Goal: Task Accomplishment & Management: Manage account settings

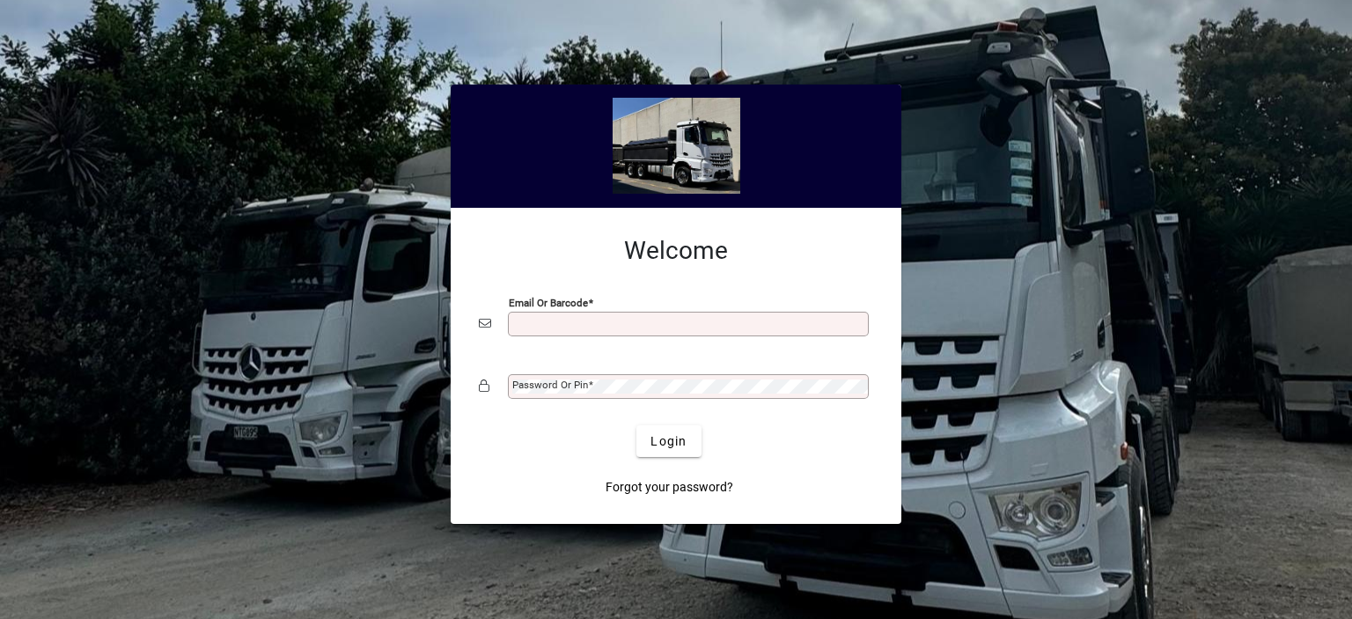
click at [542, 327] on input "Email or Barcode" at bounding box center [690, 324] width 356 height 14
type input "**********"
click at [550, 383] on mat-label "Password or Pin" at bounding box center [550, 384] width 76 height 12
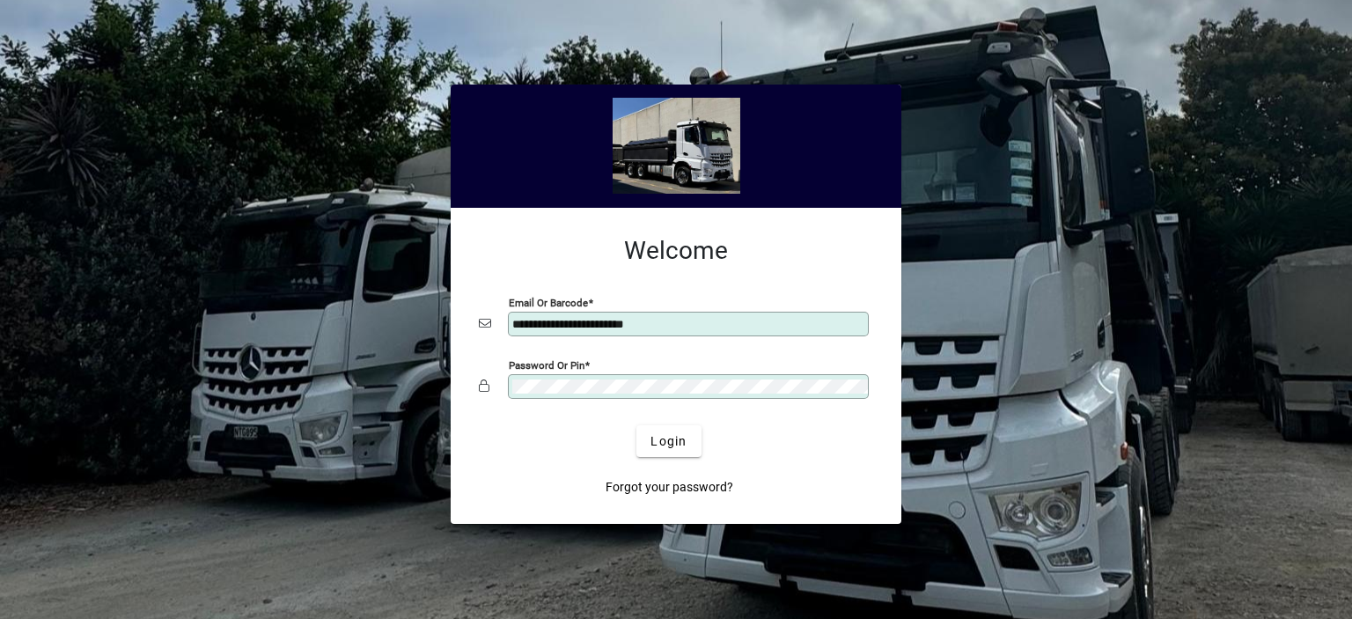
click at [636, 425] on button "Login" at bounding box center [668, 441] width 64 height 32
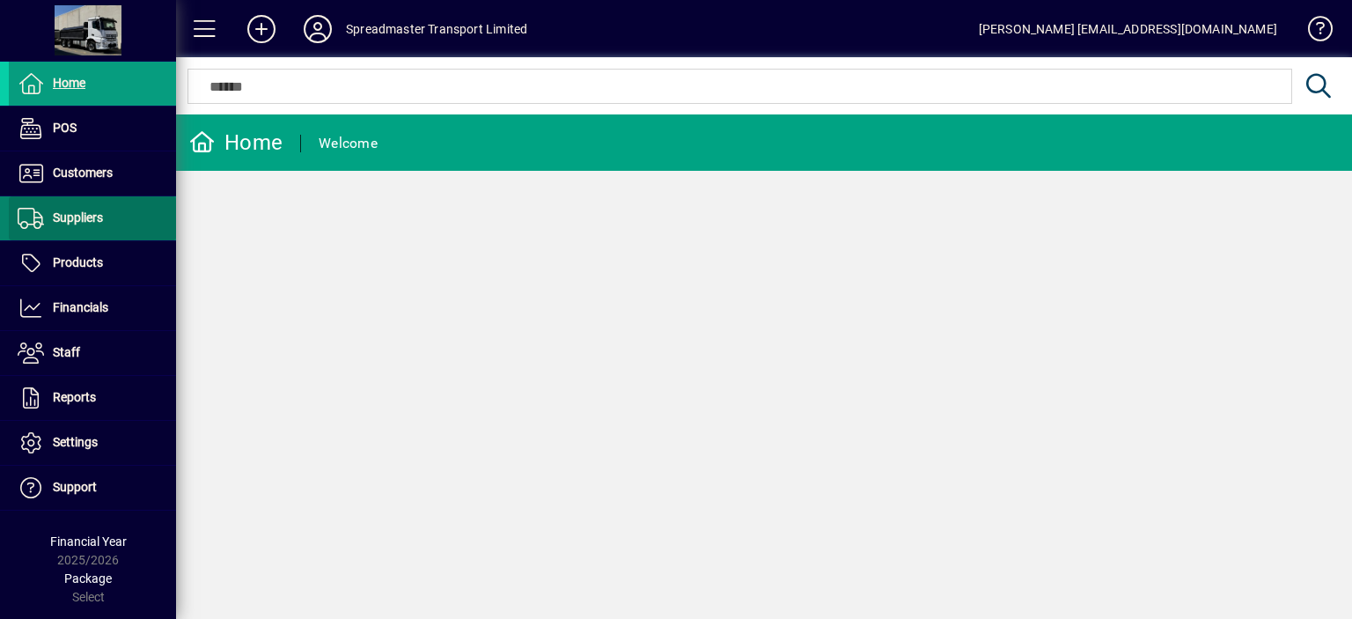
click at [87, 218] on span "Suppliers" at bounding box center [78, 217] width 50 height 14
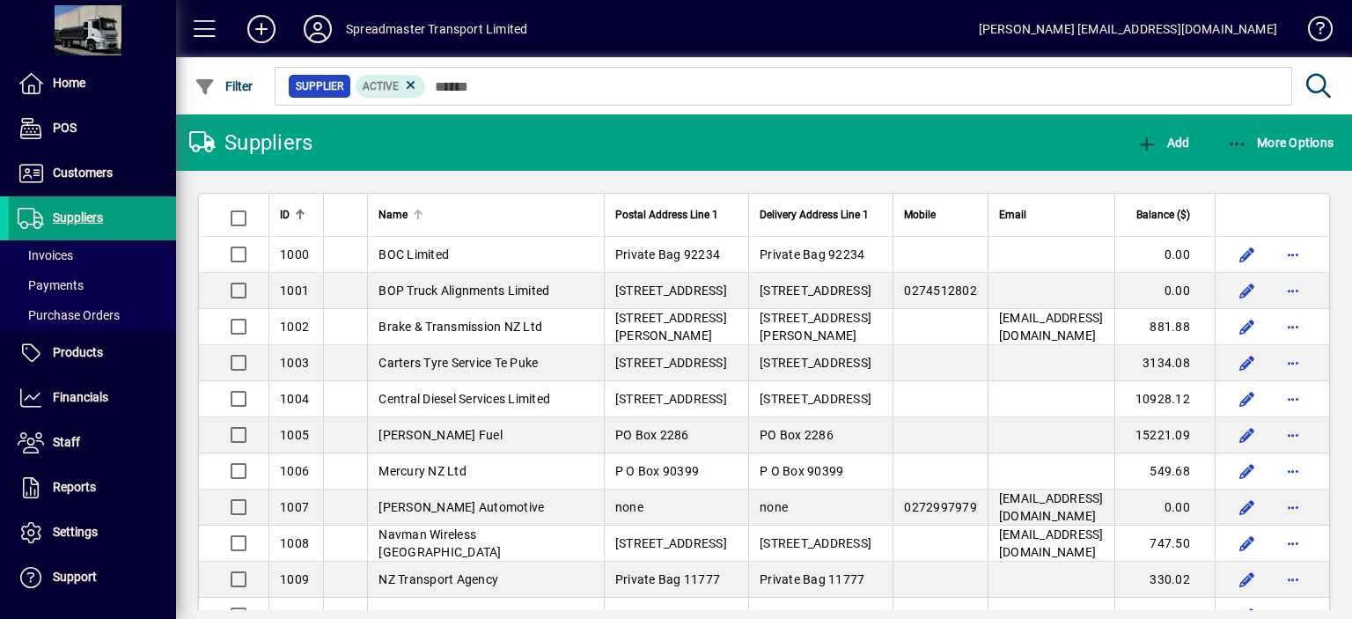
click at [418, 214] on div at bounding box center [420, 211] width 5 height 5
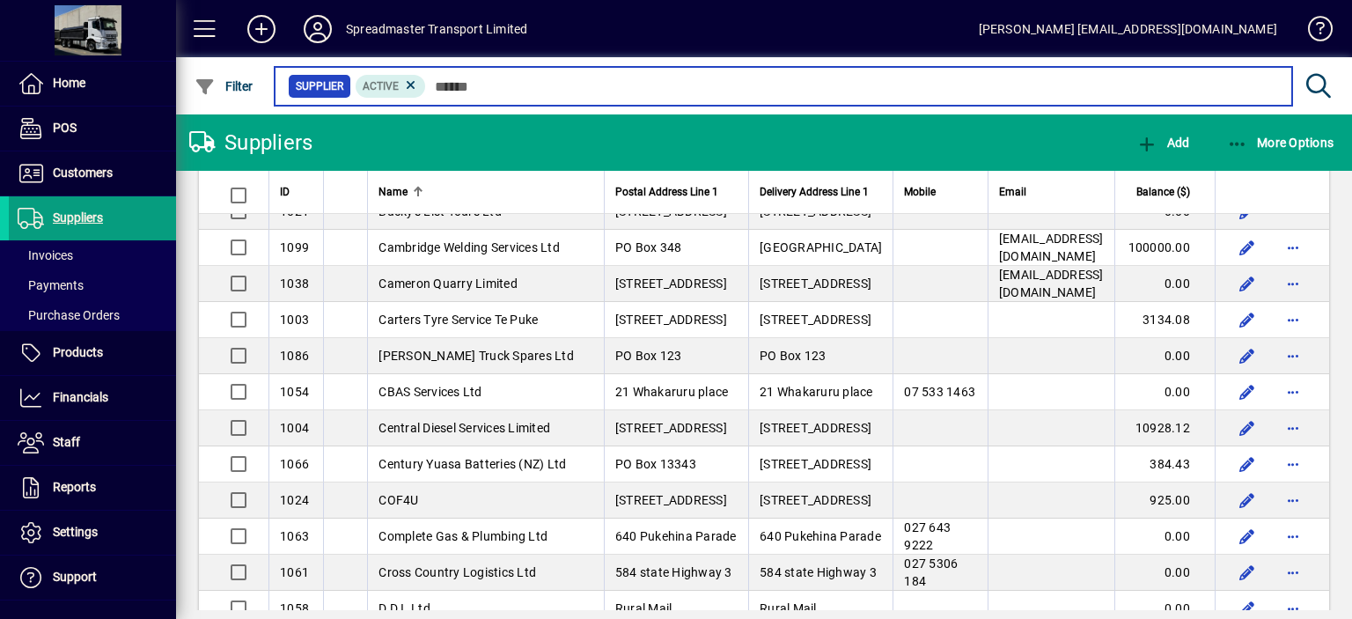
scroll to position [528, 0]
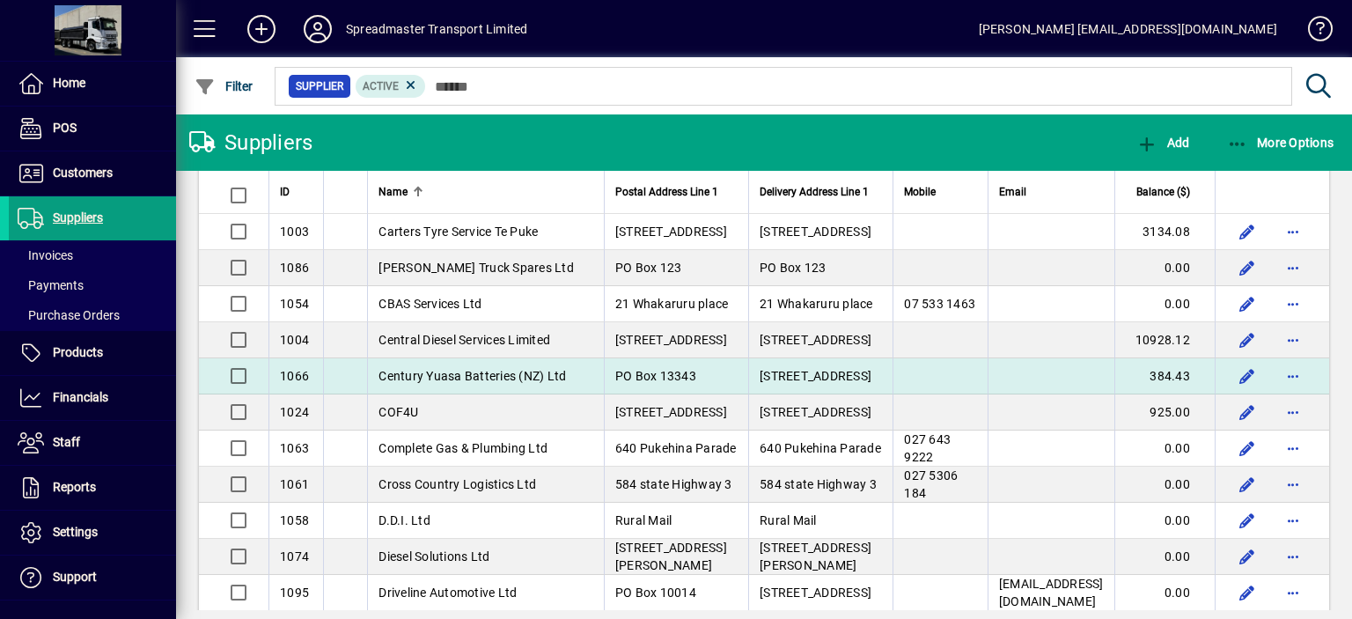
click at [441, 383] on span "Century Yuasa Batteries (NZ) Ltd" at bounding box center [471, 376] width 187 height 14
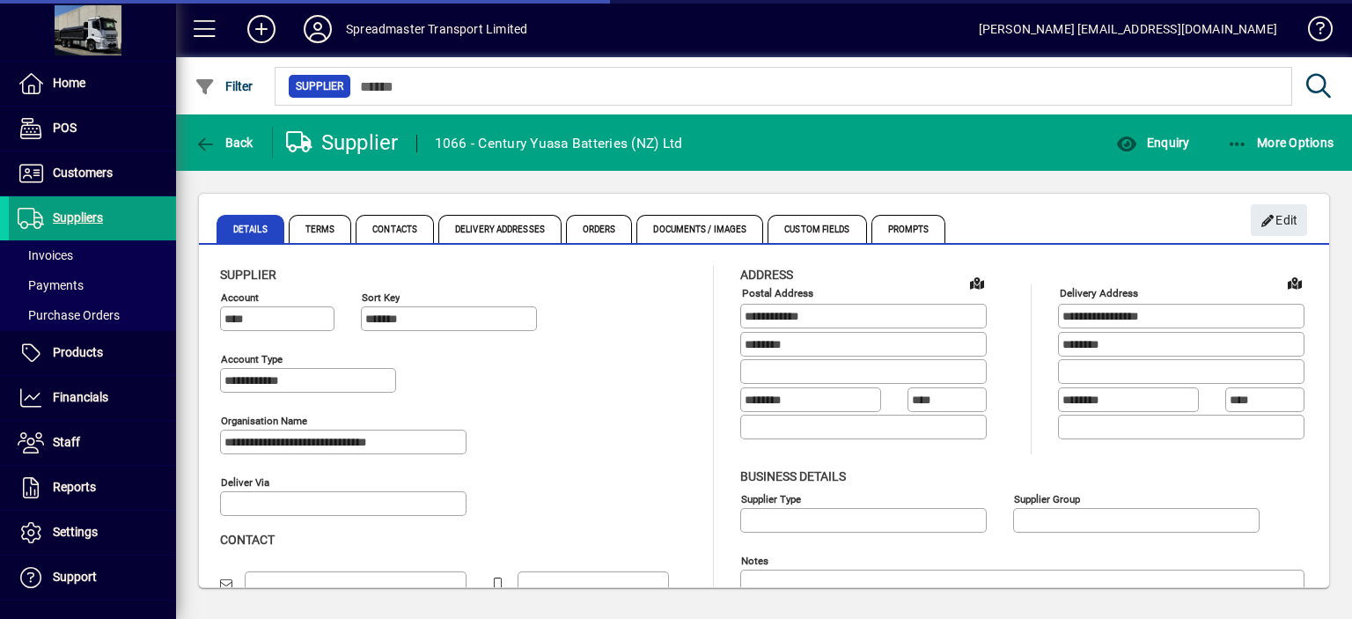
type input "**********"
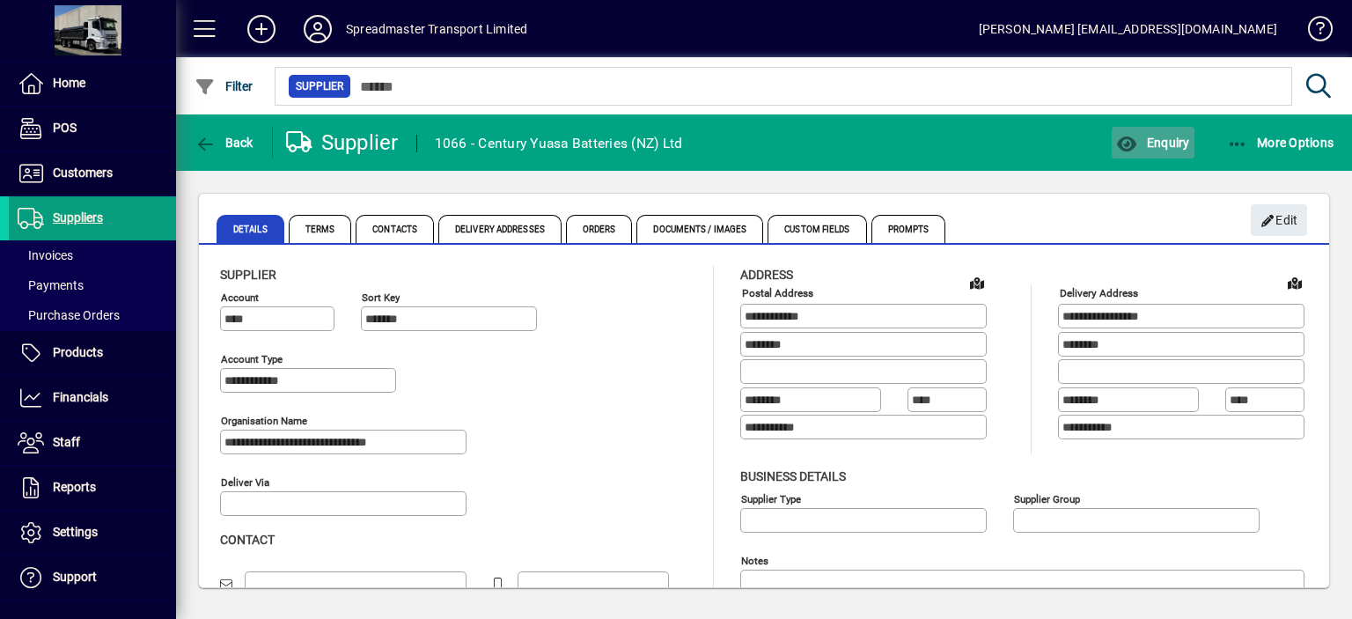
click at [1165, 138] on span "Enquiry" at bounding box center [1152, 143] width 73 height 14
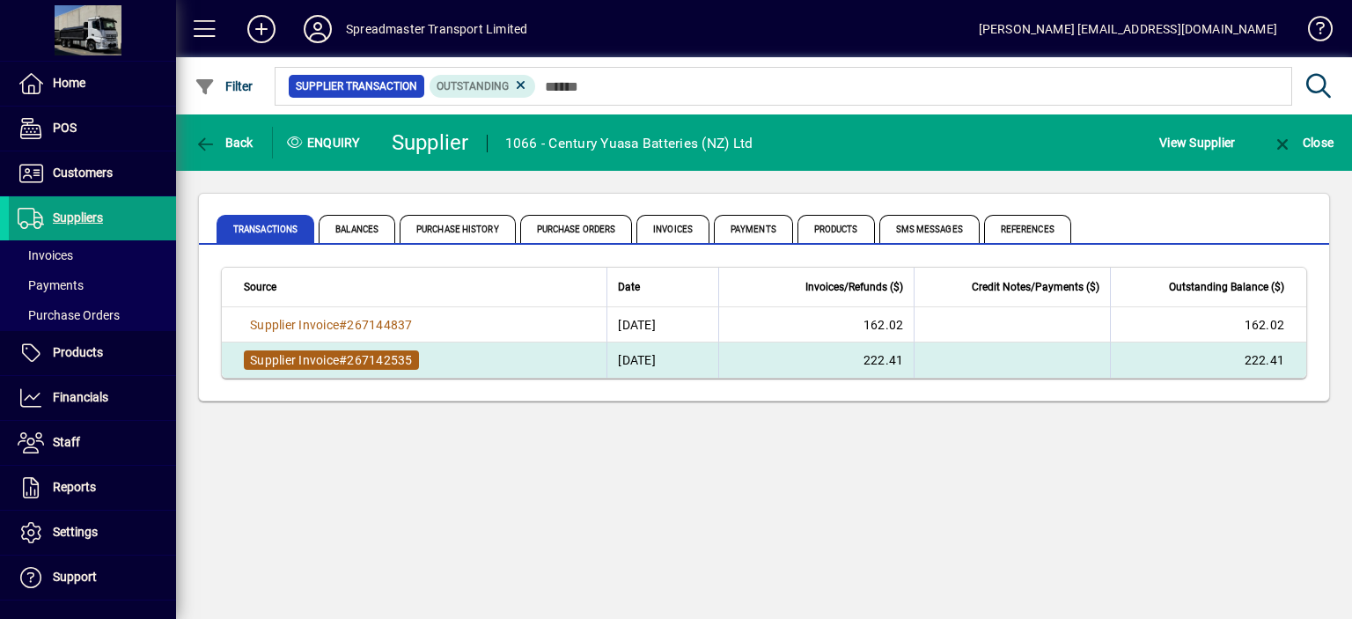
click at [396, 360] on span "267142535" at bounding box center [379, 360] width 65 height 14
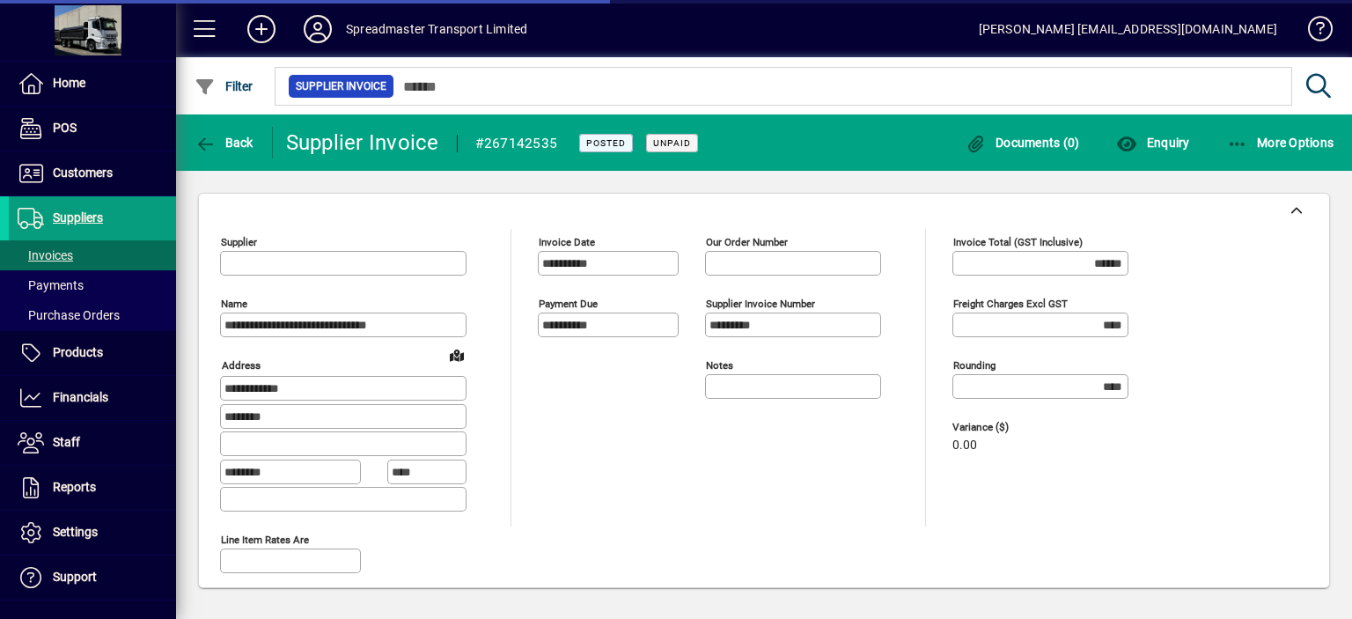
type input "**********"
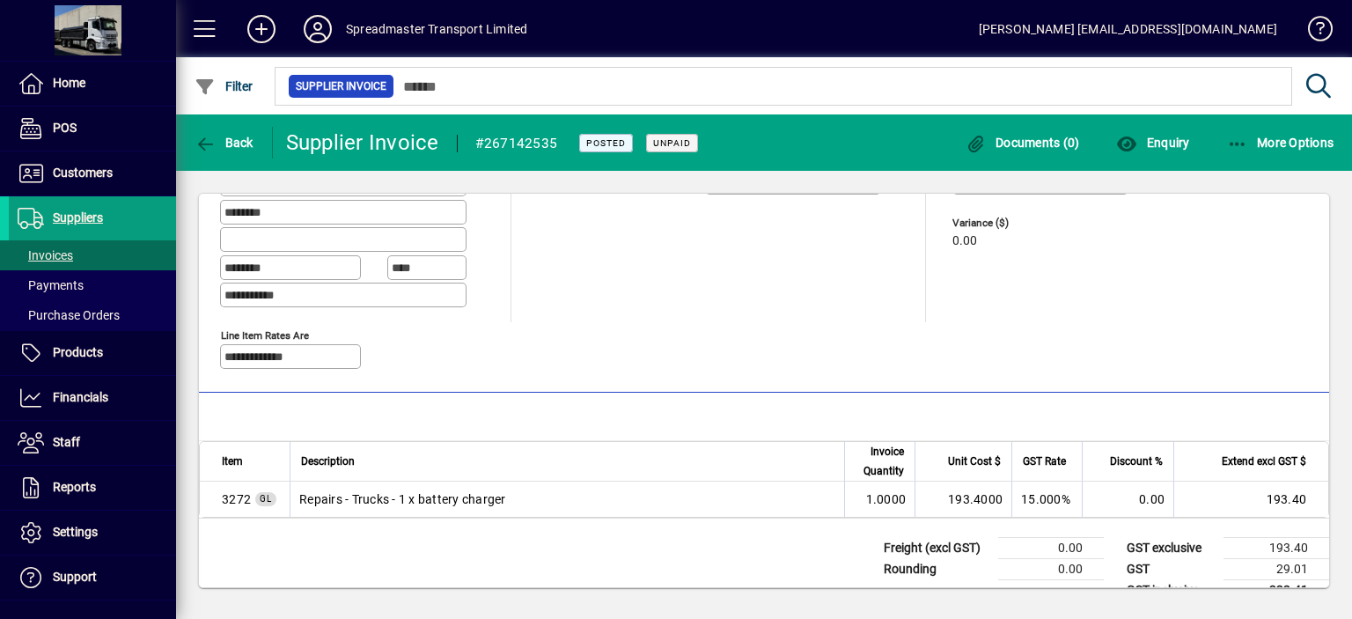
scroll to position [229, 0]
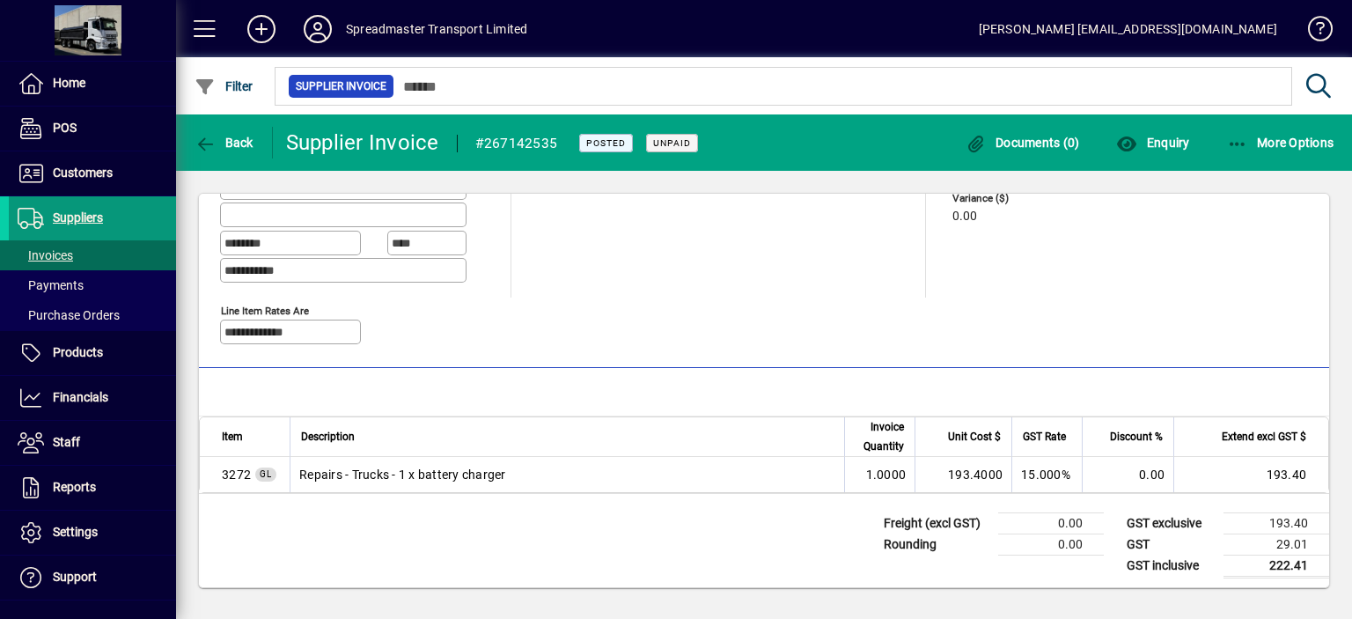
click at [84, 219] on span "Suppliers" at bounding box center [78, 217] width 50 height 14
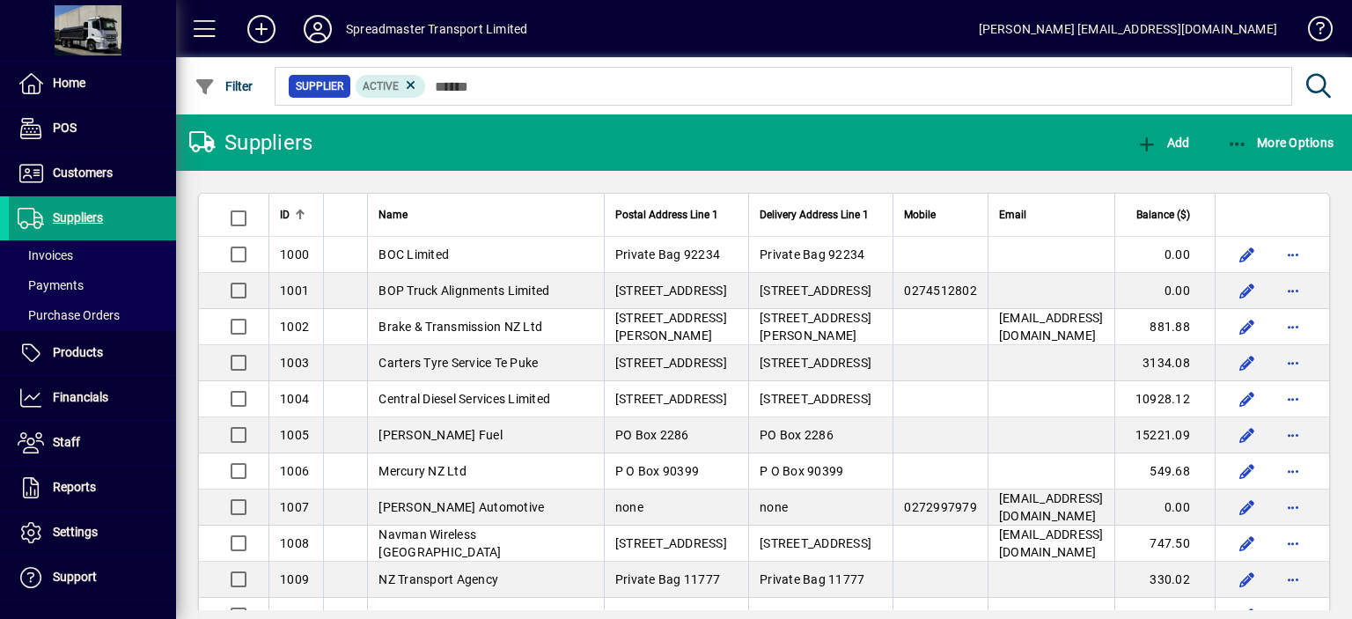
click at [316, 28] on icon at bounding box center [317, 29] width 35 height 28
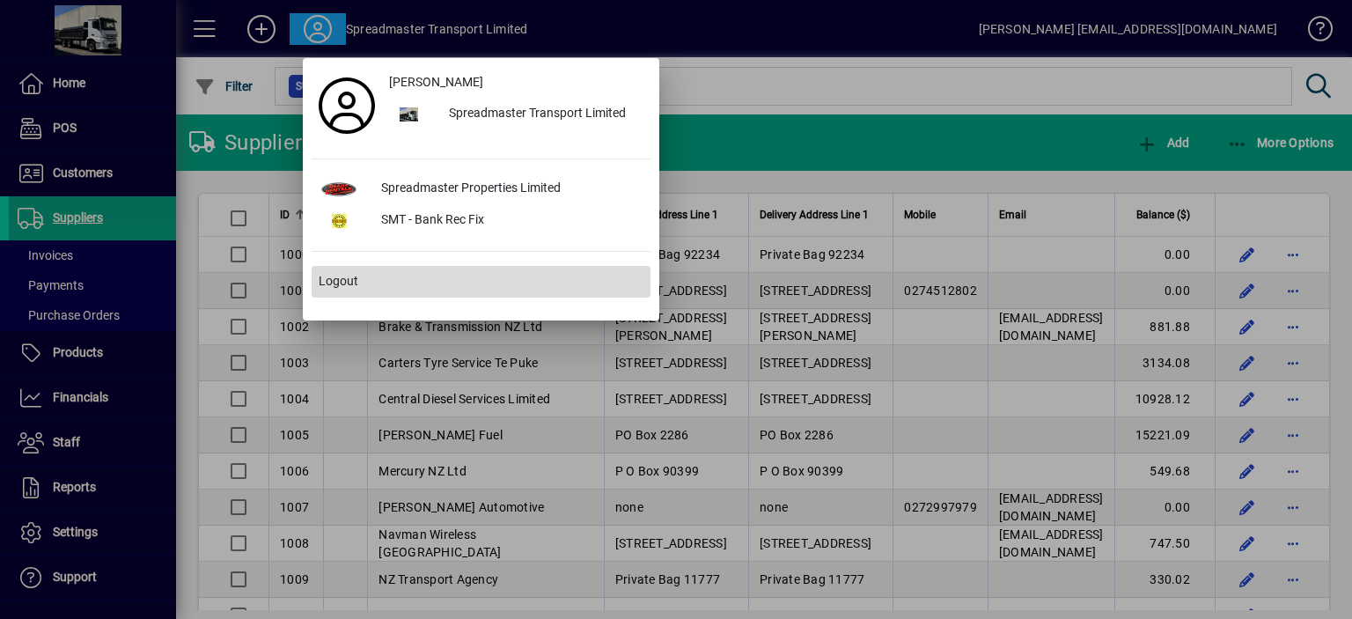
click at [346, 284] on span "Logout" at bounding box center [339, 281] width 40 height 18
